Goal: Find specific page/section: Find specific page/section

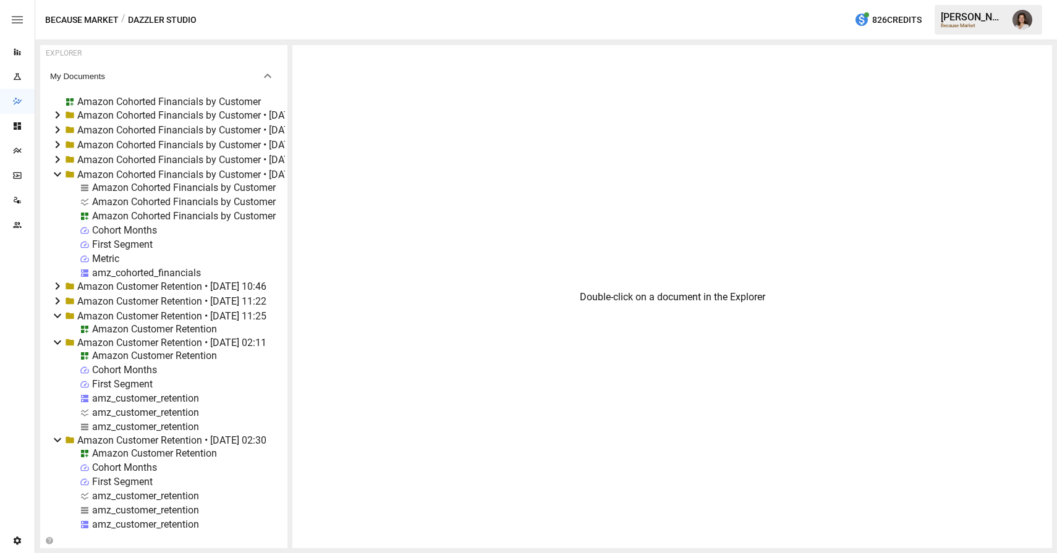
click at [18, 17] on icon "button" at bounding box center [17, 19] width 11 height 7
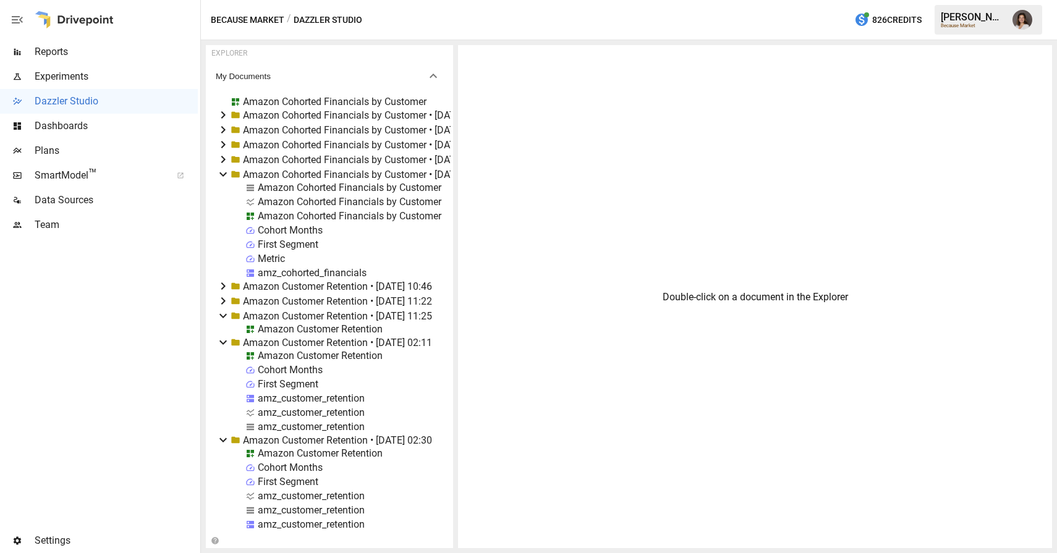
click at [109, 56] on span "Reports" at bounding box center [116, 51] width 163 height 15
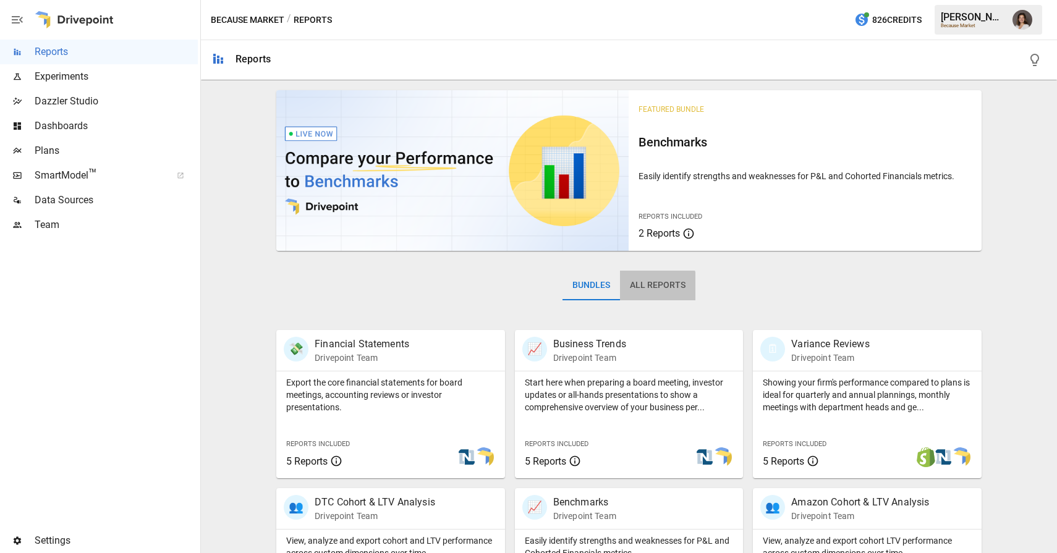
click at [657, 286] on button "All Reports" at bounding box center [657, 286] width 75 height 30
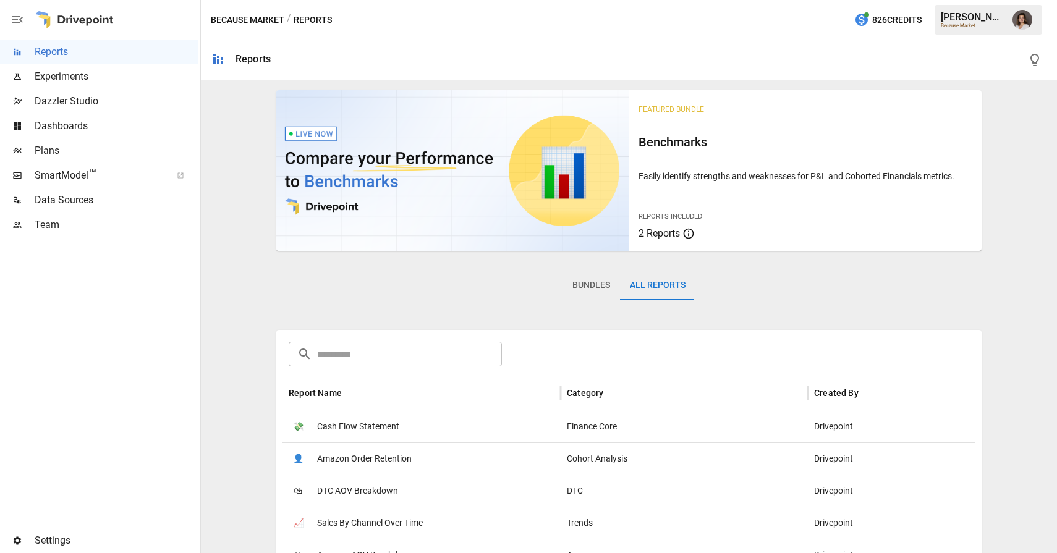
click at [426, 350] on input "text" at bounding box center [409, 354] width 185 height 25
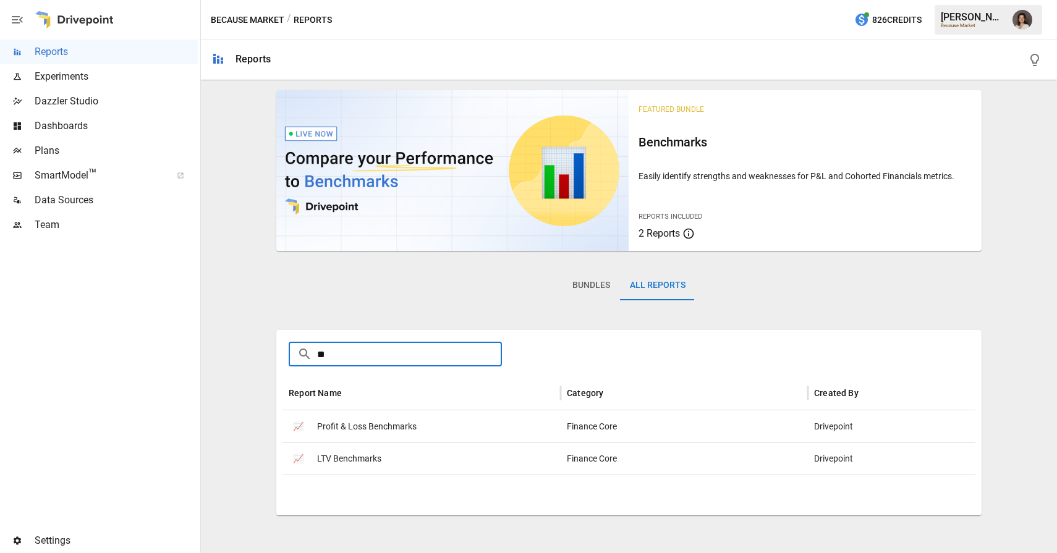
type input "*"
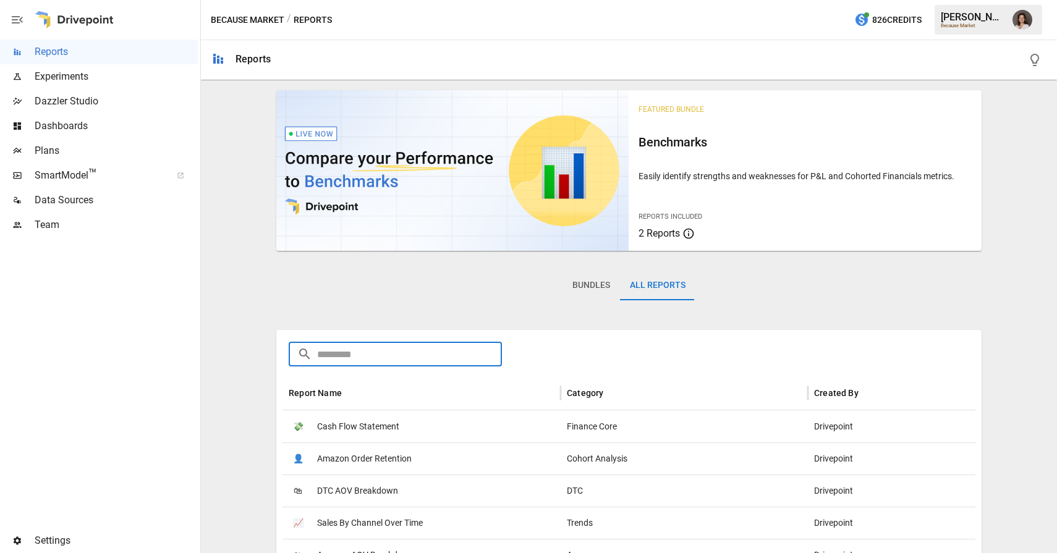
click at [436, 310] on div "Bundles All Reports" at bounding box center [628, 295] width 705 height 69
